Goal: Transaction & Acquisition: Purchase product/service

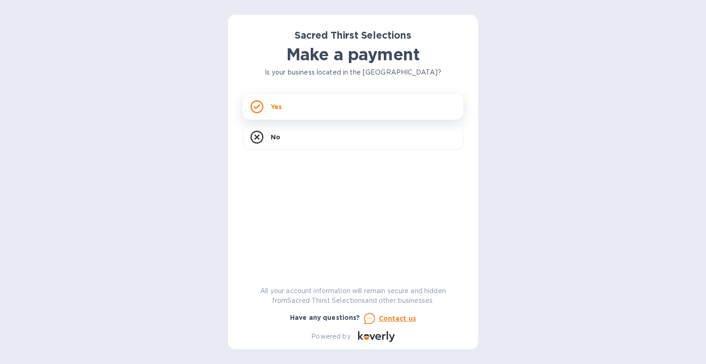
click at [285, 104] on div "Yes" at bounding box center [353, 107] width 221 height 26
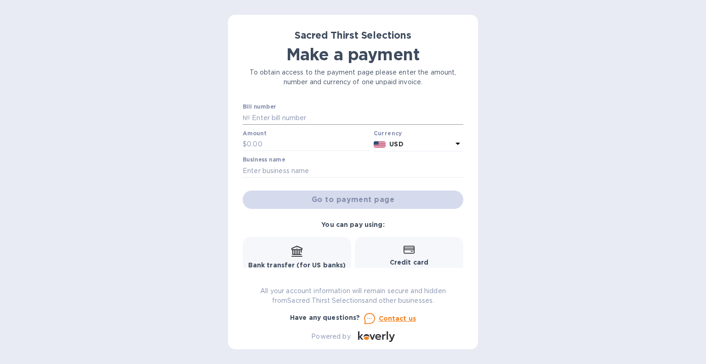
click at [283, 113] on input "text" at bounding box center [356, 118] width 213 height 14
type input "53779"
click at [298, 134] on div "Amount $" at bounding box center [306, 140] width 127 height 21
click at [298, 141] on input "text" at bounding box center [308, 144] width 123 height 14
type input "1,289.60"
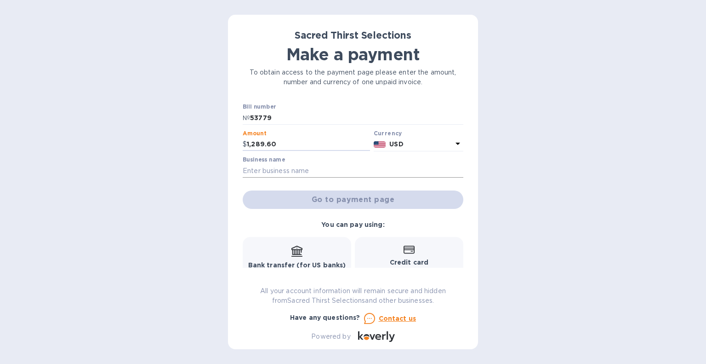
click at [313, 174] on input "text" at bounding box center [353, 171] width 221 height 14
type input "South End Rowing Club"
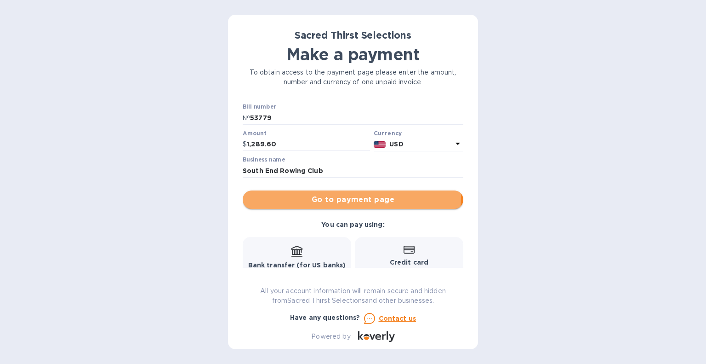
click at [324, 195] on span "Go to payment page" at bounding box center [353, 199] width 206 height 11
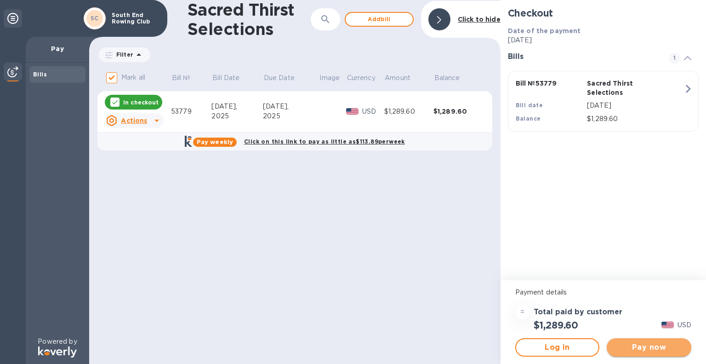
click at [635, 348] on span "Pay now" at bounding box center [649, 347] width 70 height 11
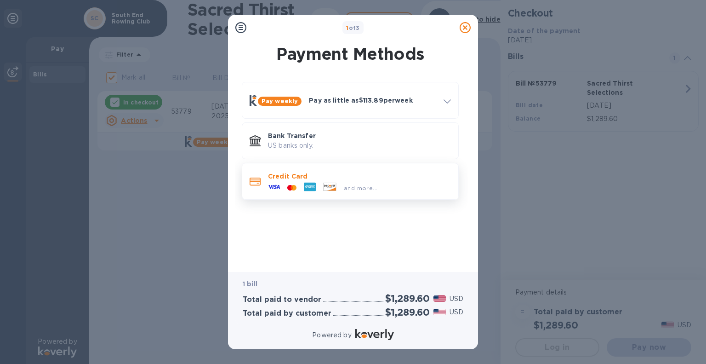
click at [346, 181] on div "and more..." at bounding box center [322, 188] width 117 height 14
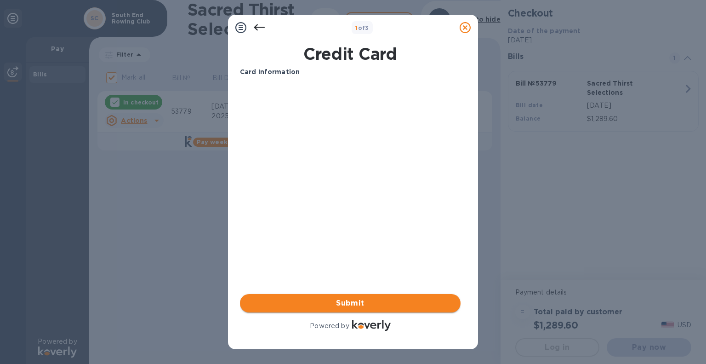
click at [359, 302] on span "Submit" at bounding box center [350, 302] width 206 height 11
